Goal: Contribute content

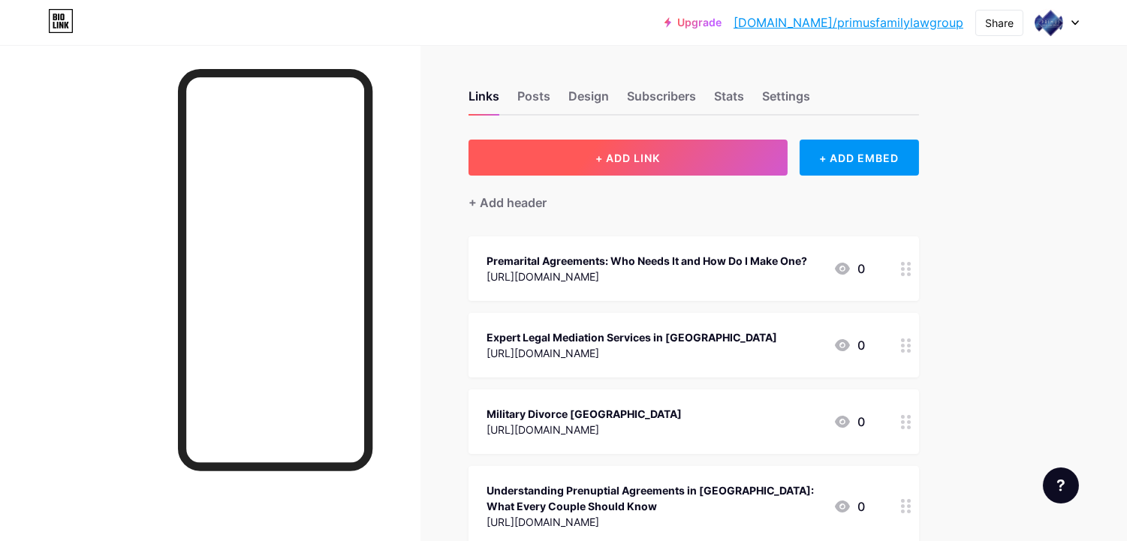
click at [640, 152] on span "+ ADD LINK" at bounding box center [627, 158] width 65 height 13
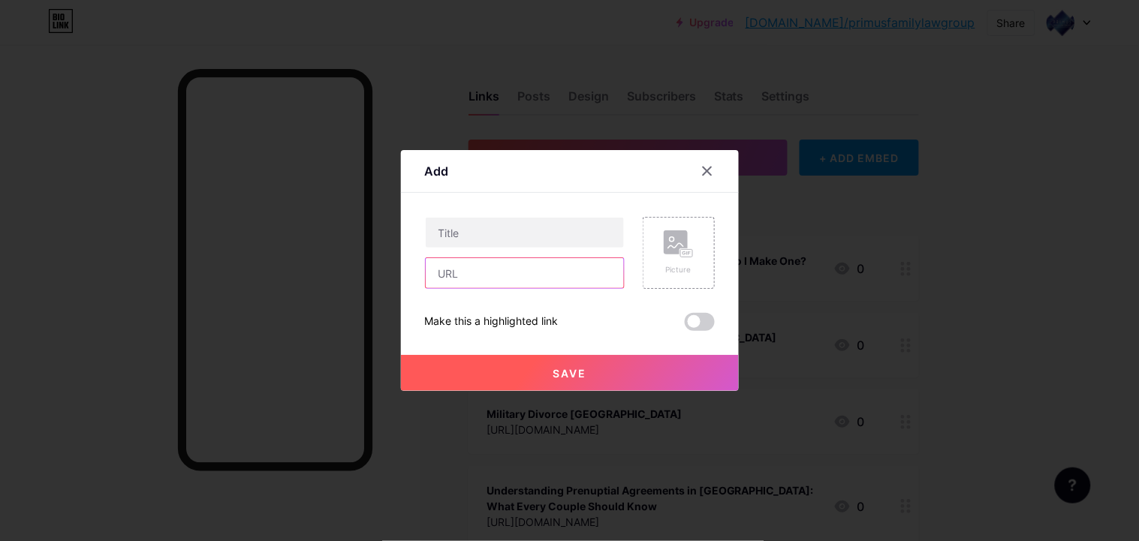
click at [444, 269] on input "text" at bounding box center [525, 273] width 198 height 30
paste input "[URL][DOMAIN_NAME]"
type input "[URL][DOMAIN_NAME]"
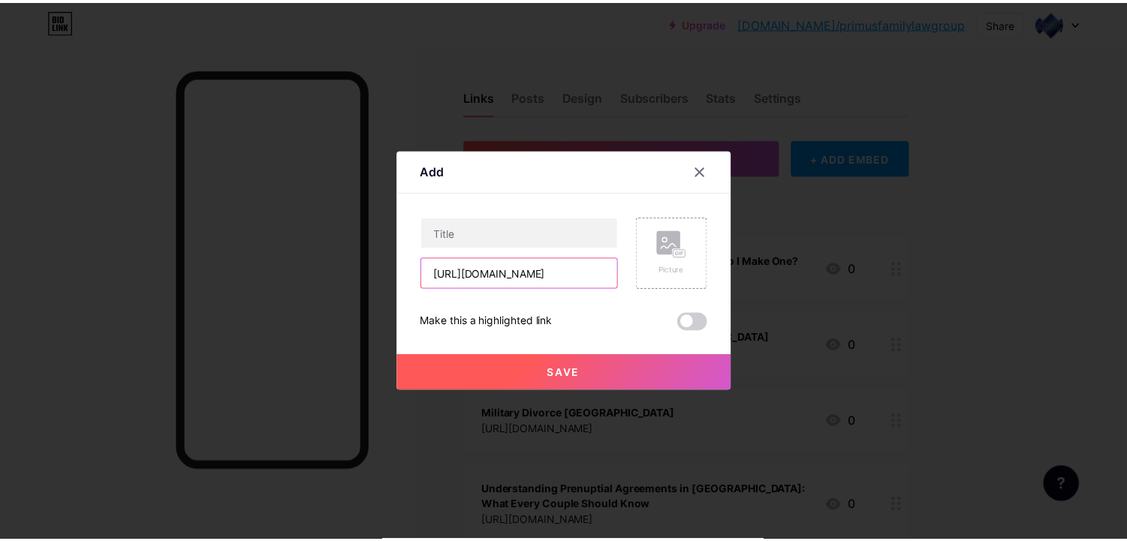
scroll to position [0, 0]
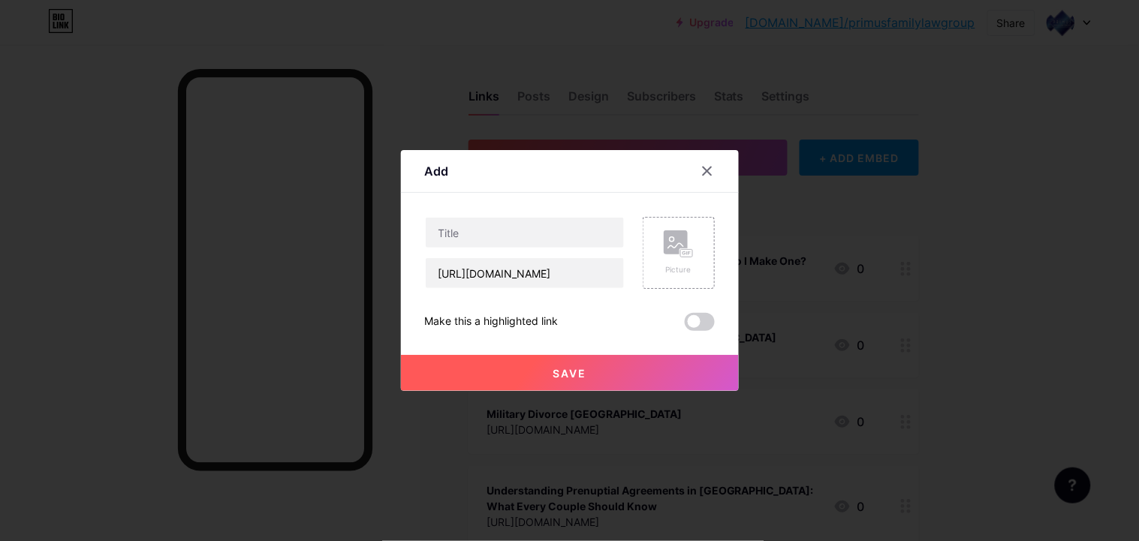
click at [492, 250] on div "[URL][DOMAIN_NAME]" at bounding box center [525, 253] width 200 height 72
click at [492, 240] on input "text" at bounding box center [525, 233] width 198 height 30
paste input "best divorce attorney [GEOGRAPHIC_DATA]"
type input "best divorce attorney [GEOGRAPHIC_DATA]"
drag, startPoint x: 513, startPoint y: 375, endPoint x: 510, endPoint y: 364, distance: 11.5
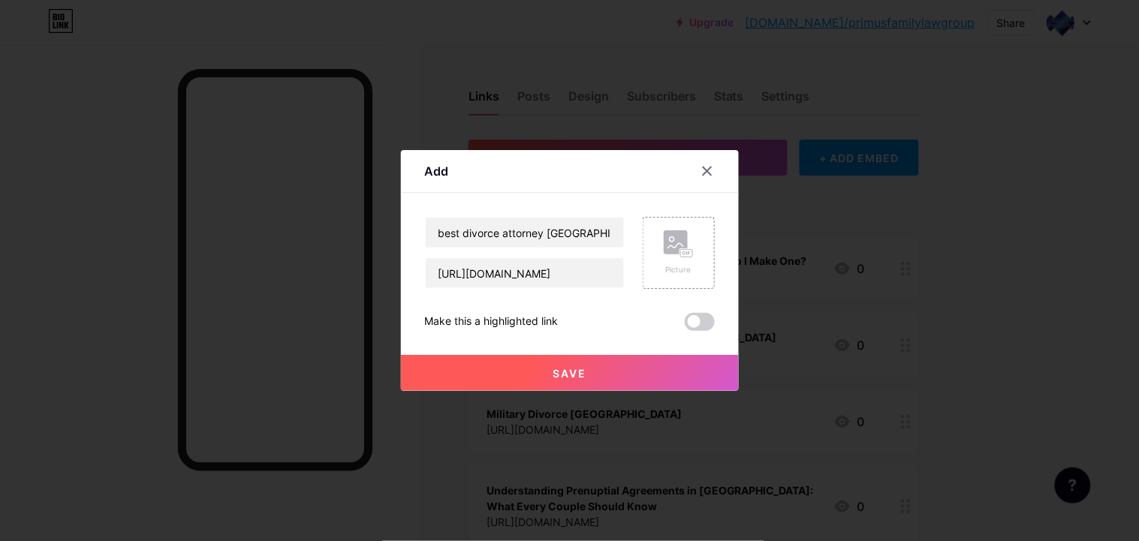
click at [513, 374] on button "Save" at bounding box center [570, 373] width 338 height 36
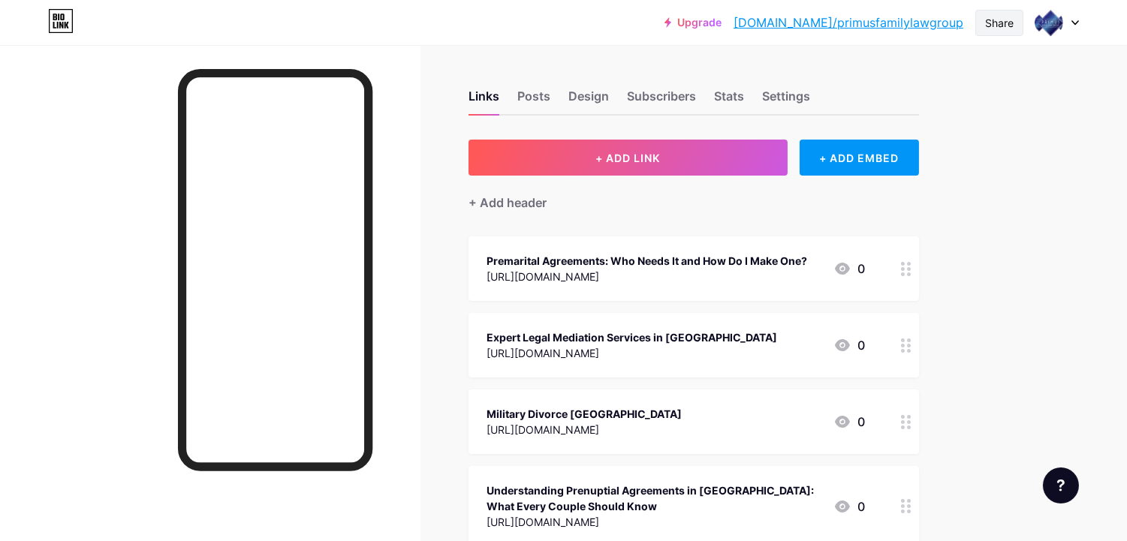
click at [987, 11] on div "Share" at bounding box center [999, 23] width 48 height 26
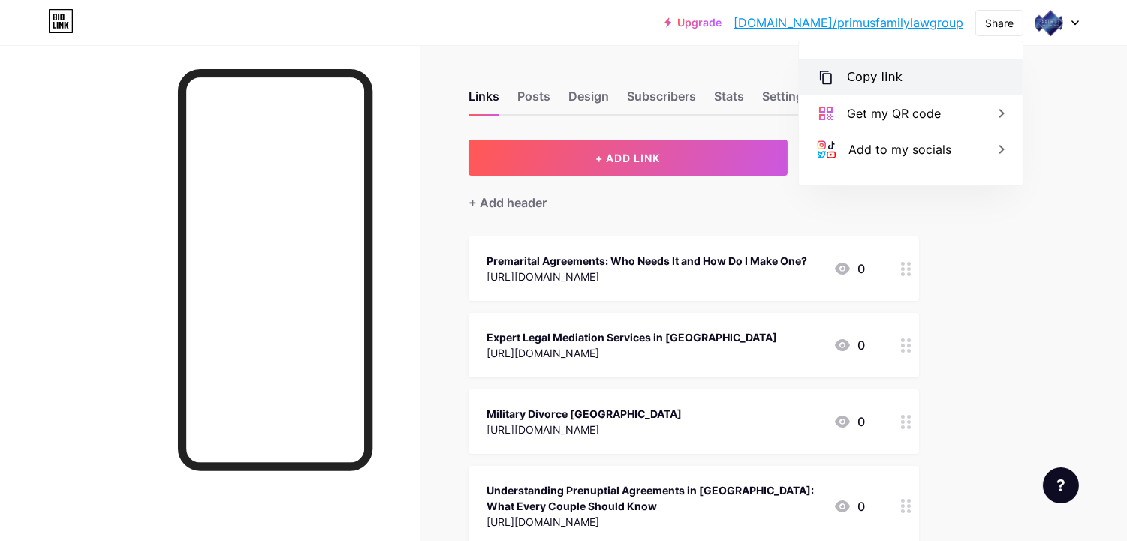
click at [942, 65] on div "Copy link" at bounding box center [911, 77] width 224 height 36
